Goal: Obtain resource: Download file/media

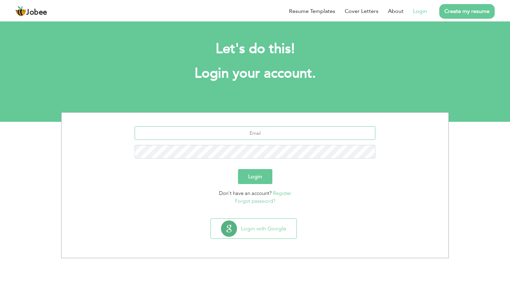
click at [243, 128] on input "text" at bounding box center [255, 133] width 241 height 14
type input "[EMAIL_ADDRESS][DOMAIN_NAME]"
click at [253, 178] on button "Login" at bounding box center [255, 176] width 34 height 15
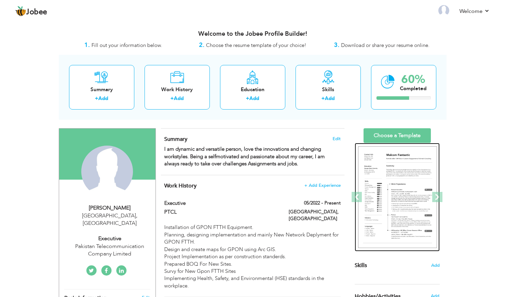
click at [410, 183] on img at bounding box center [397, 197] width 79 height 102
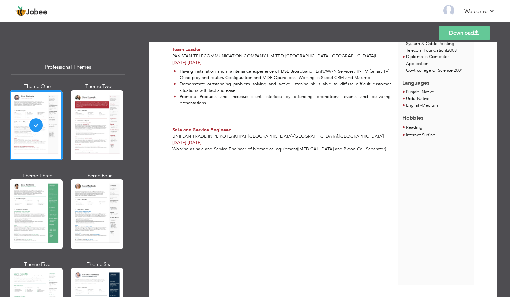
scroll to position [68, 0]
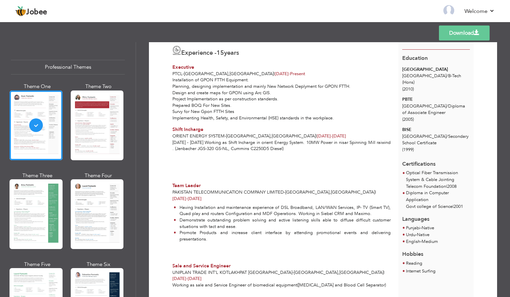
click at [482, 33] on link "Download" at bounding box center [464, 33] width 51 height 15
